Goal: Information Seeking & Learning: Learn about a topic

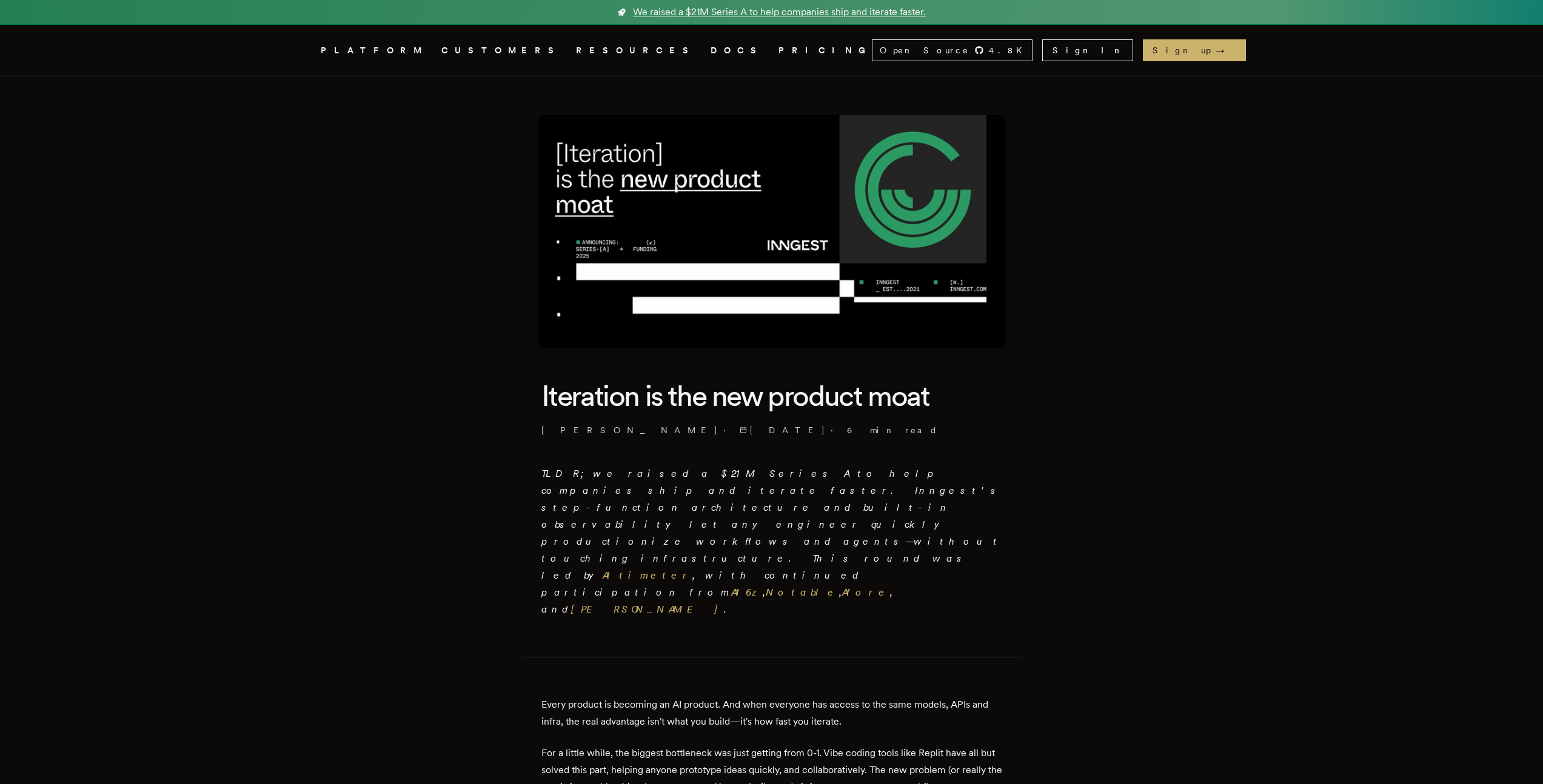
click at [657, 268] on img at bounding box center [772, 232] width 465 height 233
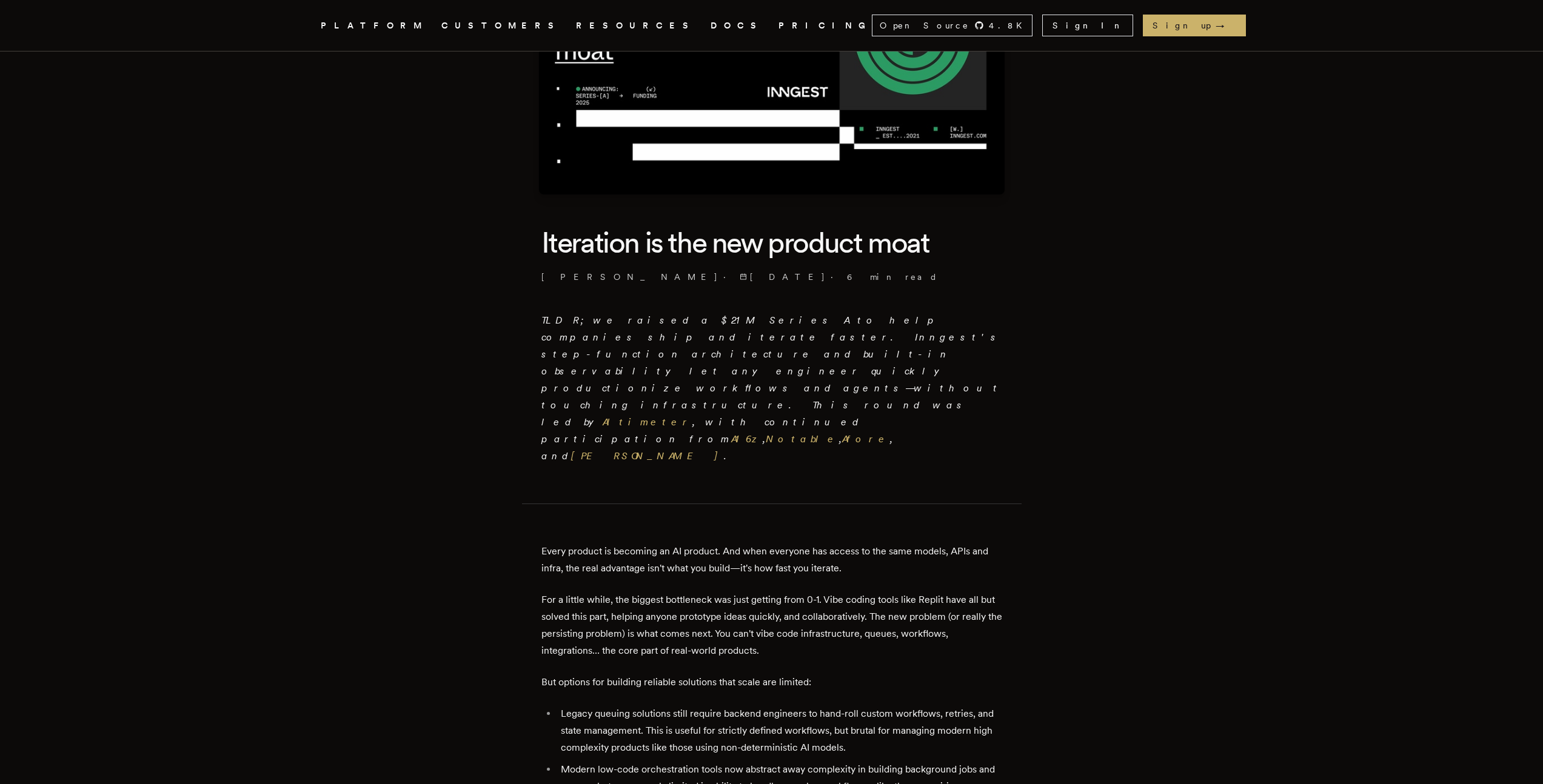
scroll to position [156, 0]
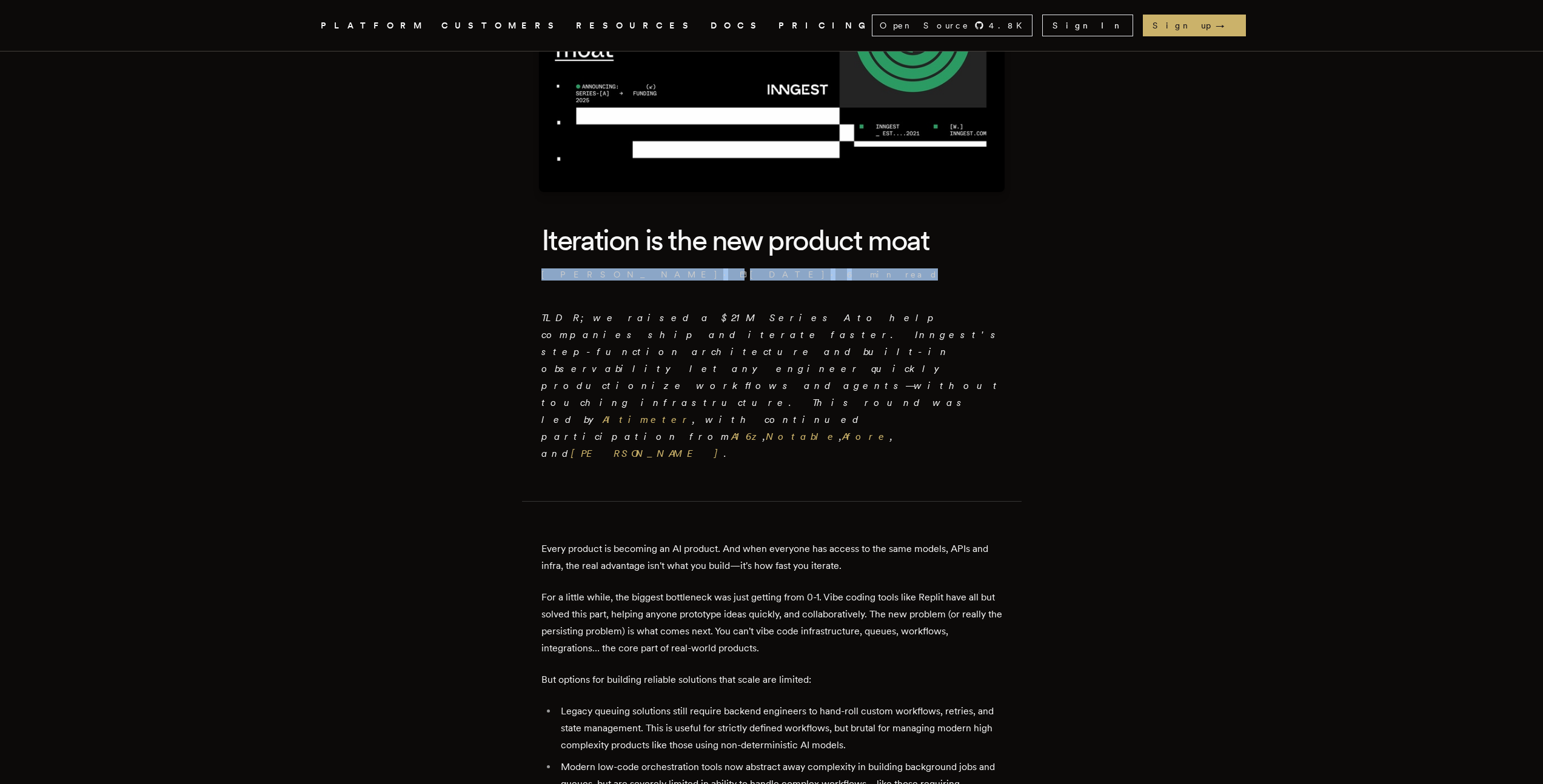
drag, startPoint x: 544, startPoint y: 275, endPoint x: 922, endPoint y: 286, distance: 378.2
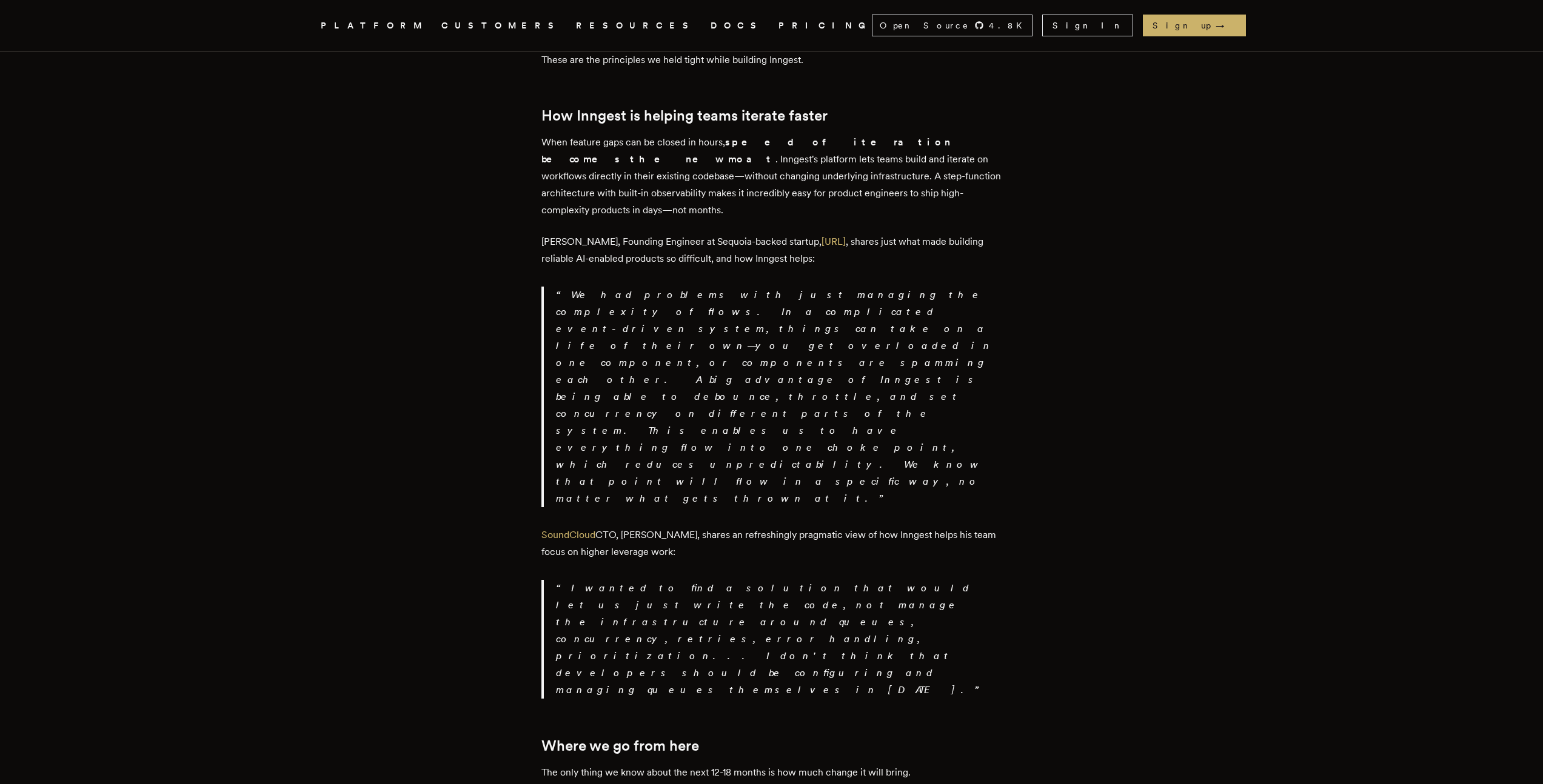
scroll to position [1987, 0]
